Goal: Transaction & Acquisition: Book appointment/travel/reservation

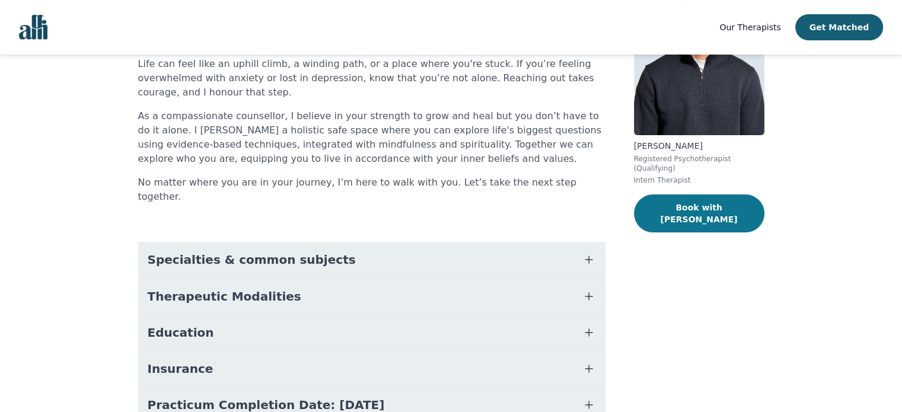
click at [738, 203] on button "Book with [PERSON_NAME]" at bounding box center [699, 213] width 130 height 38
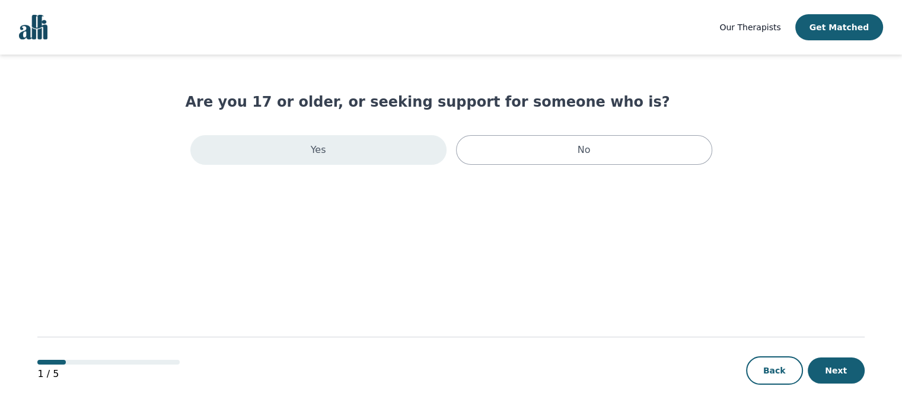
click at [393, 156] on div "Yes" at bounding box center [318, 150] width 256 height 30
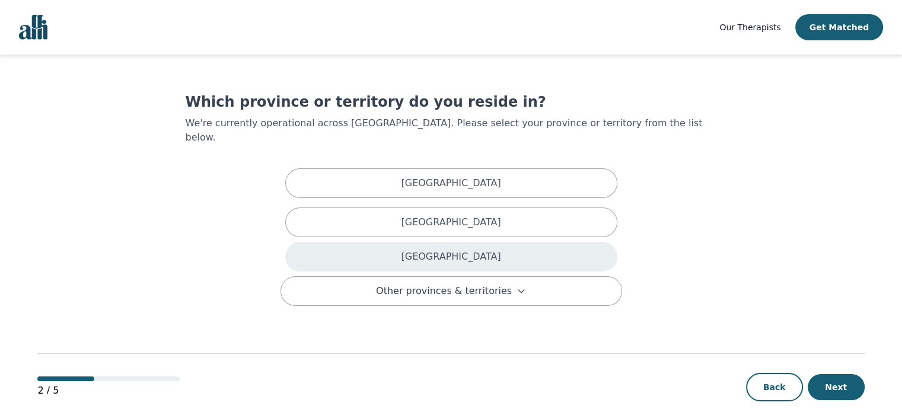
click at [458, 250] on p "[GEOGRAPHIC_DATA]" at bounding box center [451, 257] width 100 height 14
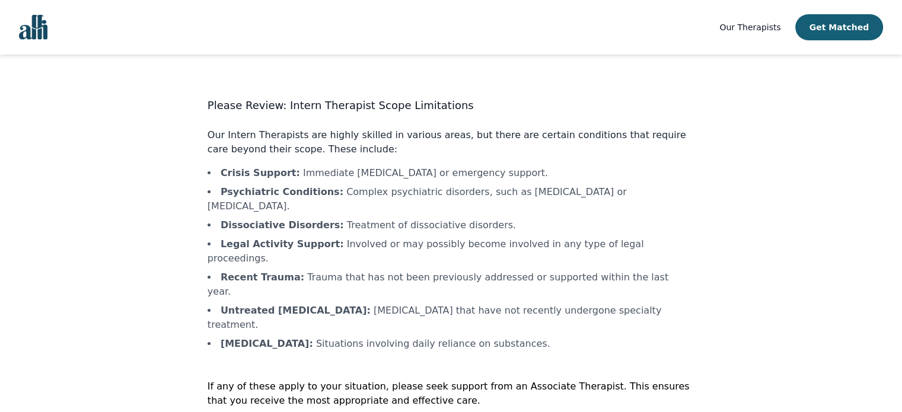
scroll to position [1, 0]
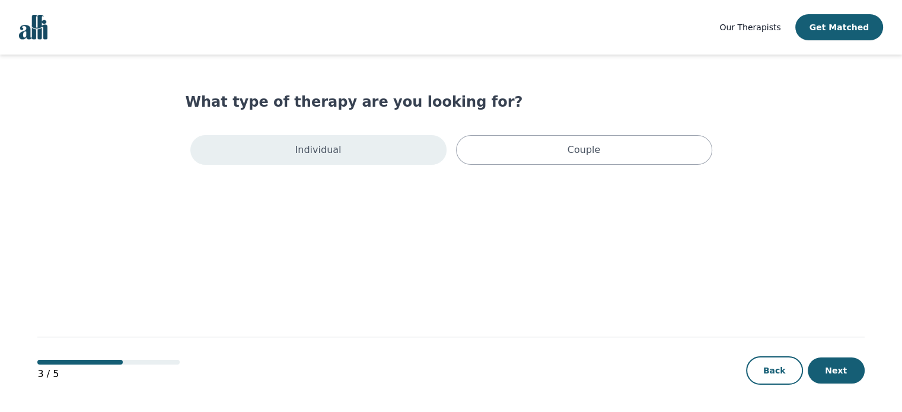
click at [379, 155] on div "Individual" at bounding box center [318, 150] width 256 height 30
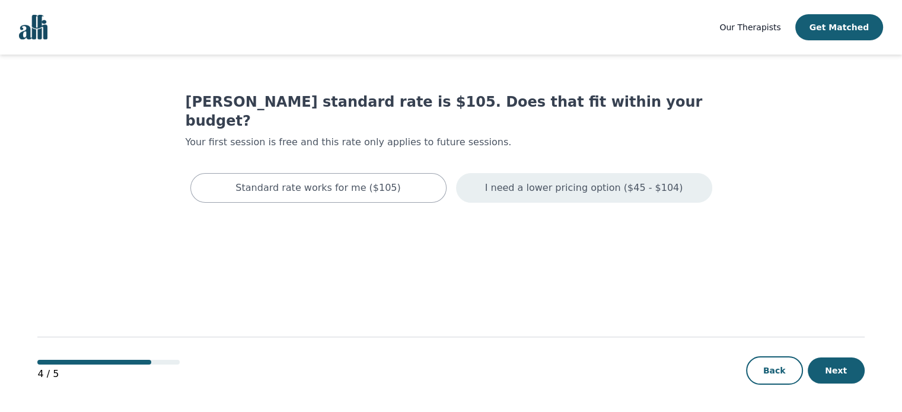
click at [506, 181] on p "I need a lower pricing option ($45 - $104)" at bounding box center [584, 188] width 198 height 14
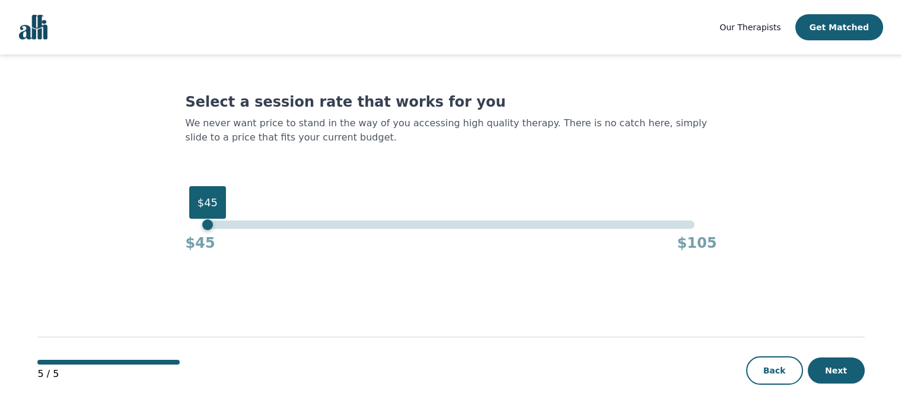
drag, startPoint x: 698, startPoint y: 225, endPoint x: 152, endPoint y: 248, distance: 547.0
click at [152, 248] on main "Select a session rate that works for you We never want price to stand in the wa…" at bounding box center [450, 234] width 826 height 359
click at [820, 363] on button "Next" at bounding box center [835, 370] width 57 height 26
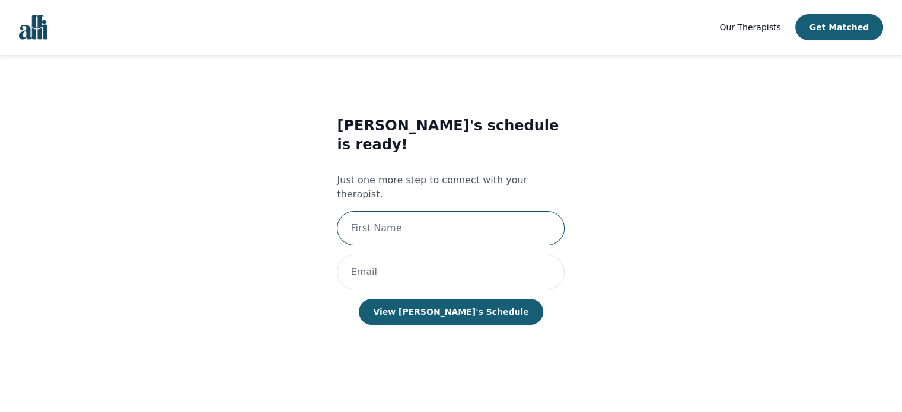
click at [450, 211] on input "text" at bounding box center [451, 228] width 228 height 34
click at [621, 181] on div "[PERSON_NAME]'s schedule is ready! Just one more step to connect with your ther…" at bounding box center [450, 232] width 487 height 270
